Goal: Information Seeking & Learning: Learn about a topic

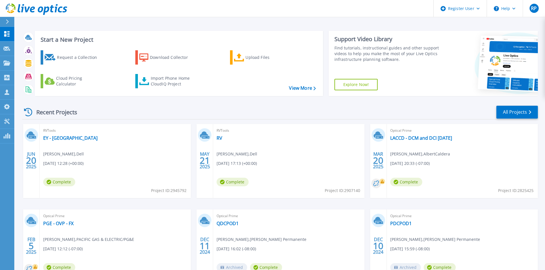
click at [5, 20] on button at bounding box center [7, 22] width 14 height 10
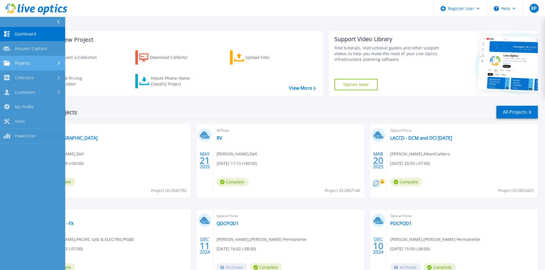
click at [21, 68] on link "Projects Projects" at bounding box center [32, 63] width 65 height 15
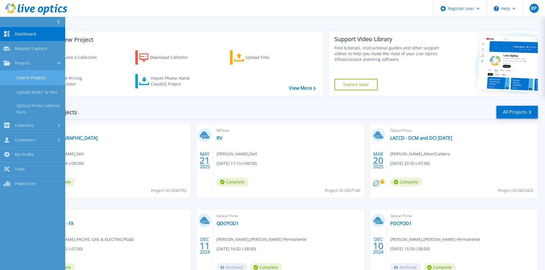
click at [25, 79] on link "Search Projects" at bounding box center [32, 78] width 65 height 15
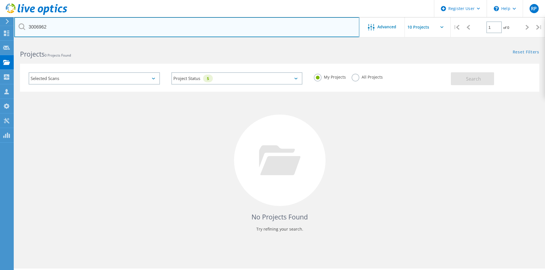
drag, startPoint x: 49, startPoint y: 27, endPoint x: 24, endPoint y: 28, distance: 24.9
click at [25, 28] on div "3006962" at bounding box center [186, 27] width 345 height 20
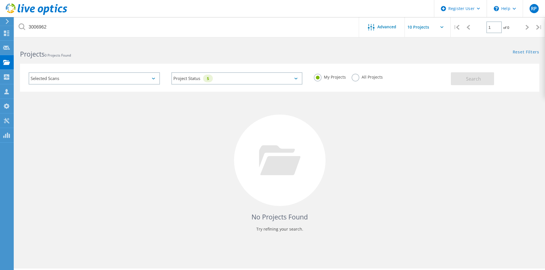
click at [374, 78] on label "All Projects" at bounding box center [367, 76] width 31 height 5
click at [0, 0] on input "All Projects" at bounding box center [0, 0] width 0 height 0
click at [461, 78] on button "Search" at bounding box center [472, 78] width 43 height 13
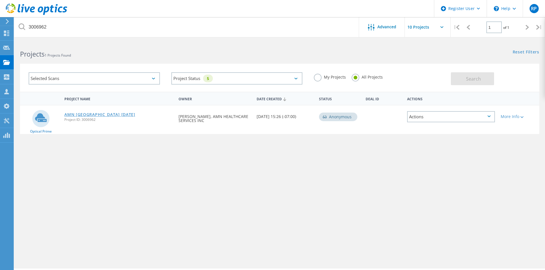
click at [84, 116] on link "AMN [GEOGRAPHIC_DATA] [DATE]" at bounding box center [99, 115] width 71 height 4
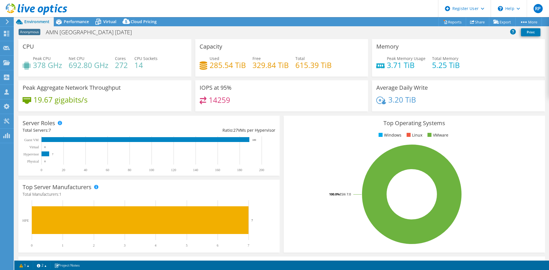
drag, startPoint x: 87, startPoint y: 17, endPoint x: 106, endPoint y: 59, distance: 45.7
click at [87, 17] on div "Performance" at bounding box center [73, 21] width 39 height 9
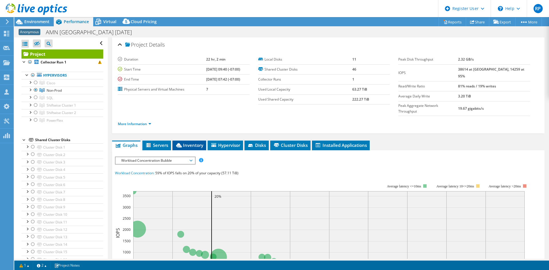
click at [197, 142] on span "Inventory" at bounding box center [189, 145] width 28 height 6
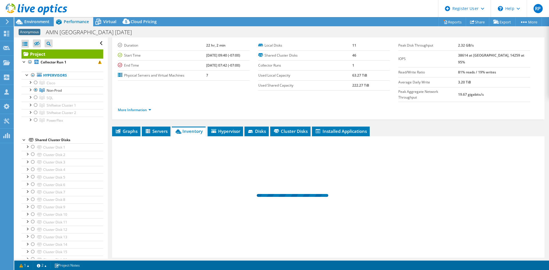
scroll to position [23, 0]
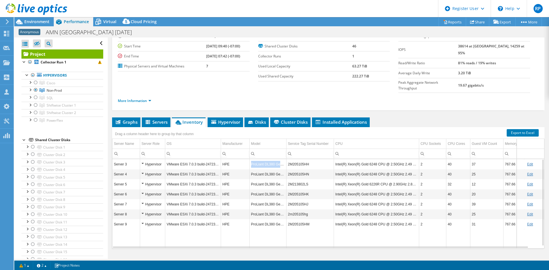
drag, startPoint x: 251, startPoint y: 152, endPoint x: 284, endPoint y: 153, distance: 32.6
click at [284, 159] on td "ProLiant DL380 Gen10" at bounding box center [267, 164] width 37 height 10
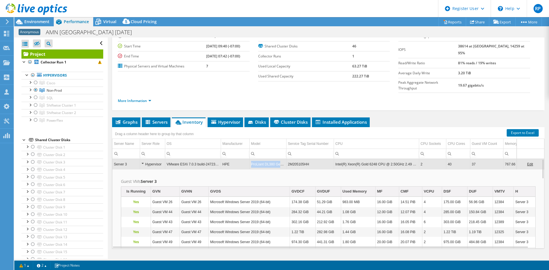
drag, startPoint x: 249, startPoint y: 154, endPoint x: 287, endPoint y: 156, distance: 37.8
click at [287, 159] on tr "Server 3 Hypervisor VMware ESXi 7.0.3 build-24723872 HPE ProLiant DL380 Gen10 2…" at bounding box center [331, 164] width 439 height 10
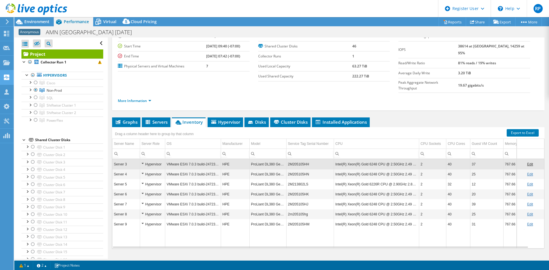
copy td "ProLiant DL380 Gen10"
click at [40, 20] on span "Environment" at bounding box center [36, 21] width 25 height 5
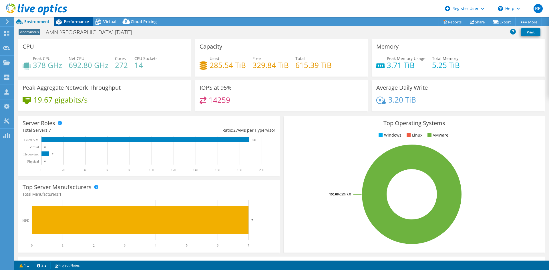
click at [76, 25] on div "Performance" at bounding box center [73, 21] width 39 height 9
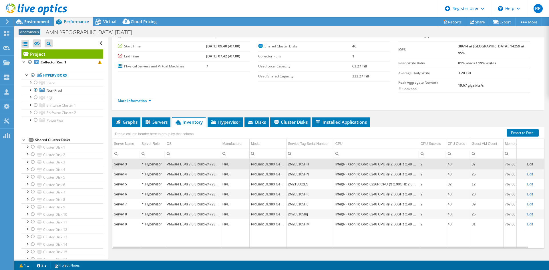
scroll to position [0, 0]
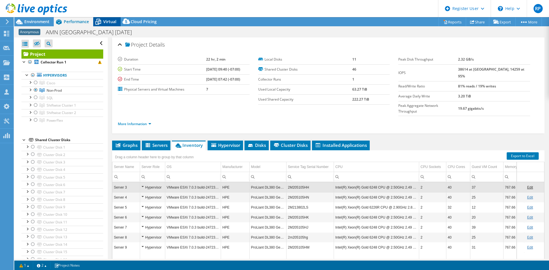
click at [104, 23] on span "Virtual" at bounding box center [109, 21] width 13 height 5
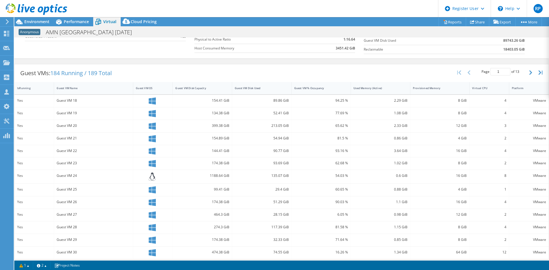
scroll to position [57, 0]
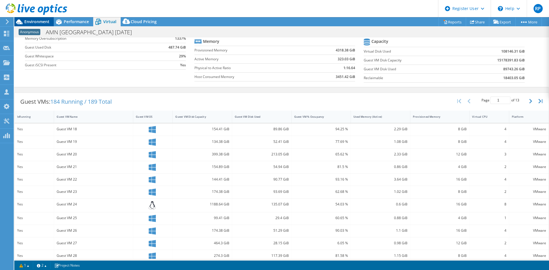
click at [41, 19] on span "Environment" at bounding box center [36, 21] width 25 height 5
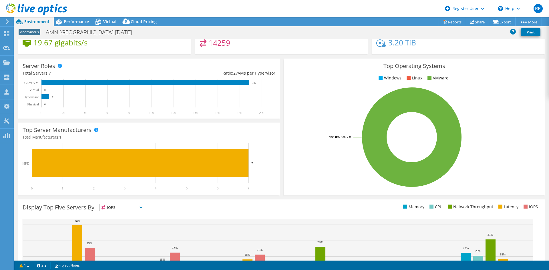
scroll to position [0, 0]
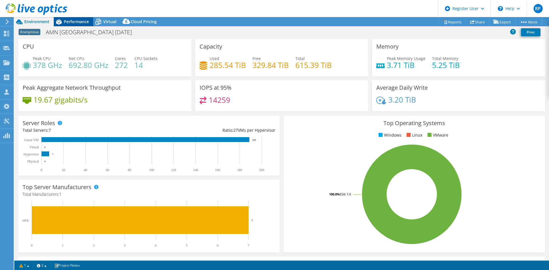
click at [70, 24] on span "Performance" at bounding box center [76, 21] width 25 height 5
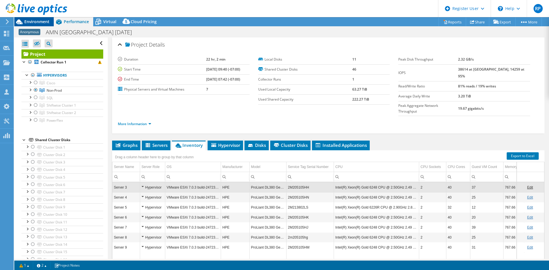
click at [41, 23] on span "Environment" at bounding box center [36, 21] width 25 height 5
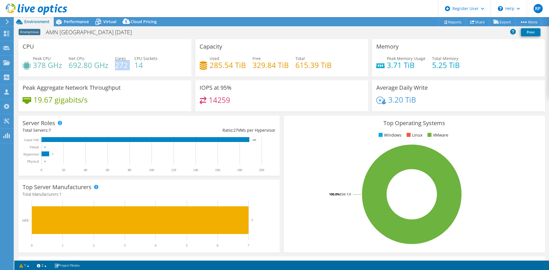
drag, startPoint x: 115, startPoint y: 65, endPoint x: 132, endPoint y: 66, distance: 16.6
click at [132, 66] on div "Peak CPU 378 GHz Net CPU 692.80 GHz Cores 272 CPU Sockets 14" at bounding box center [105, 65] width 165 height 19
click at [127, 68] on h4 "272" at bounding box center [121, 65] width 13 height 6
click at [126, 68] on h4 "272" at bounding box center [121, 65] width 13 height 6
